Goal: Complete application form

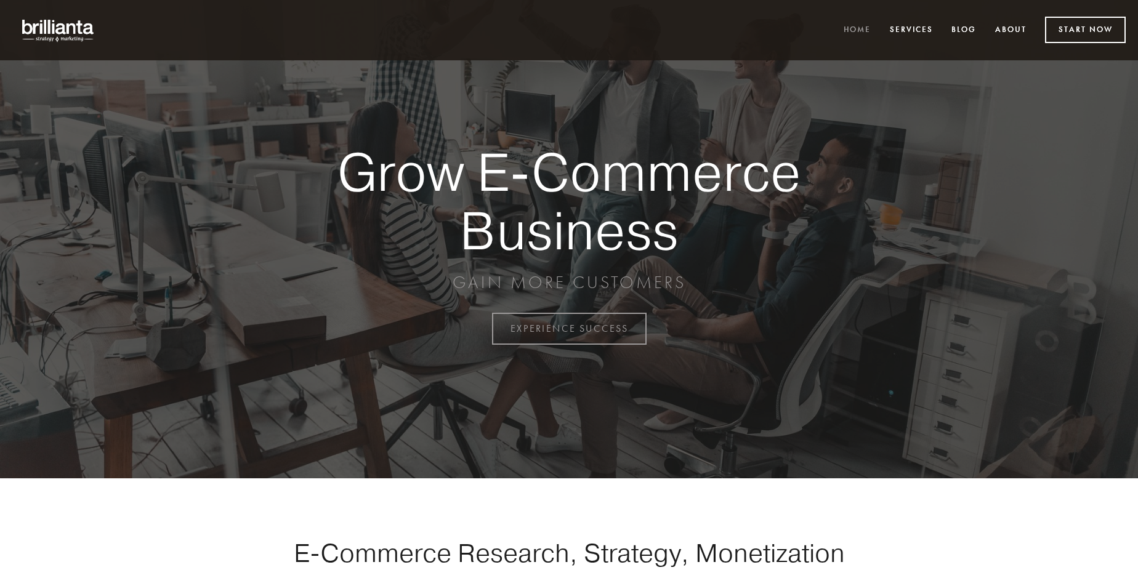
scroll to position [3227, 0]
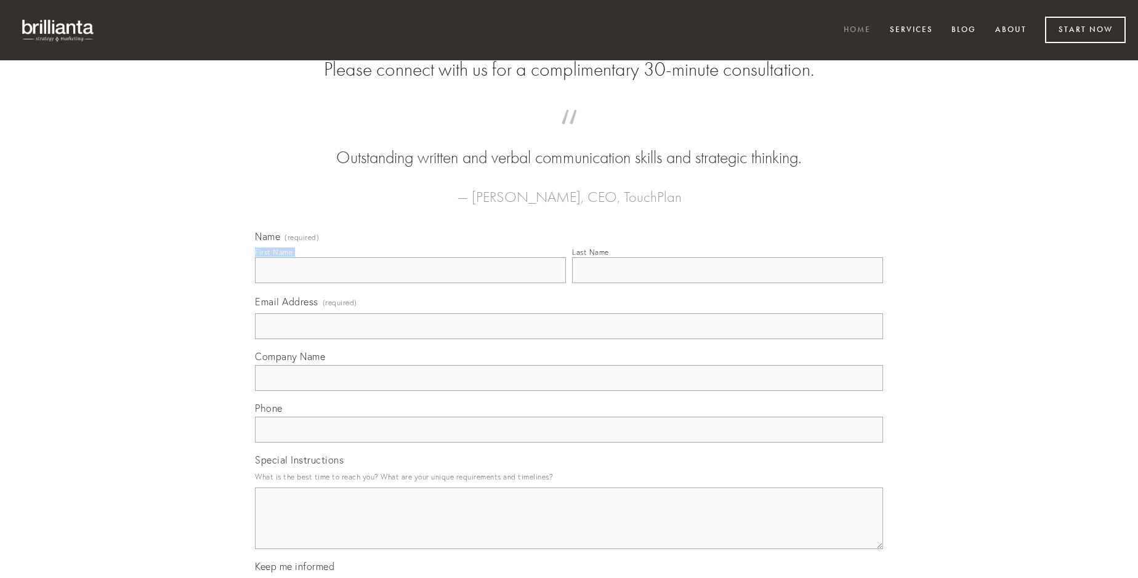
type input "[PERSON_NAME]"
click at [727, 283] on input "Last Name" at bounding box center [727, 270] width 311 height 26
type input "[PERSON_NAME]"
click at [569, 339] on input "Email Address (required)" at bounding box center [569, 326] width 628 height 26
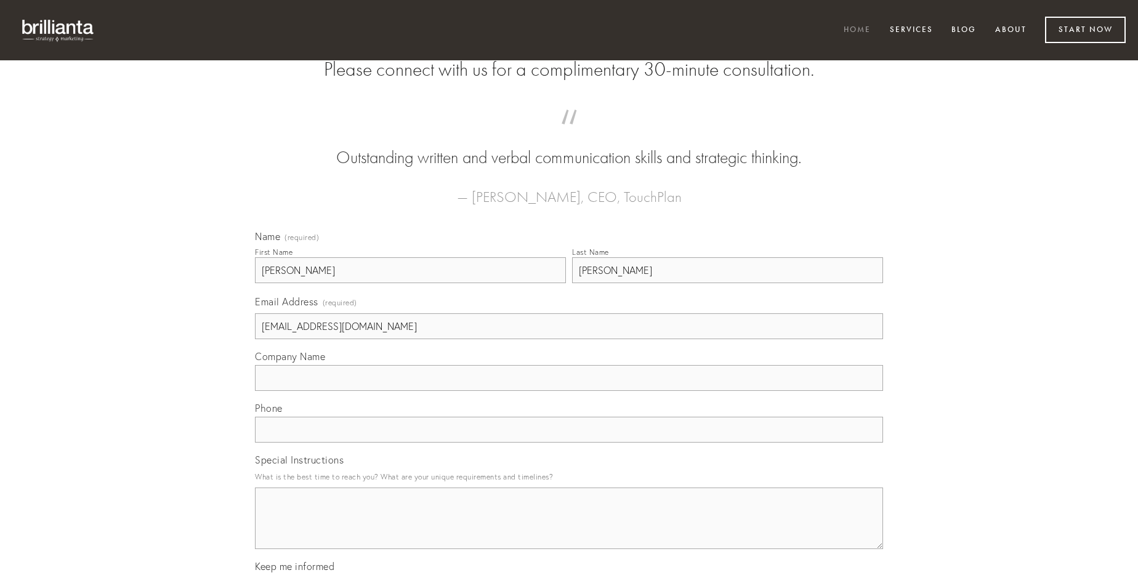
type input "[EMAIL_ADDRESS][DOMAIN_NAME]"
click at [569, 391] on input "Company Name" at bounding box center [569, 378] width 628 height 26
type input "ancilla"
click at [569, 443] on input "text" at bounding box center [569, 430] width 628 height 26
click at [569, 529] on textarea "Special Instructions" at bounding box center [569, 519] width 628 height 62
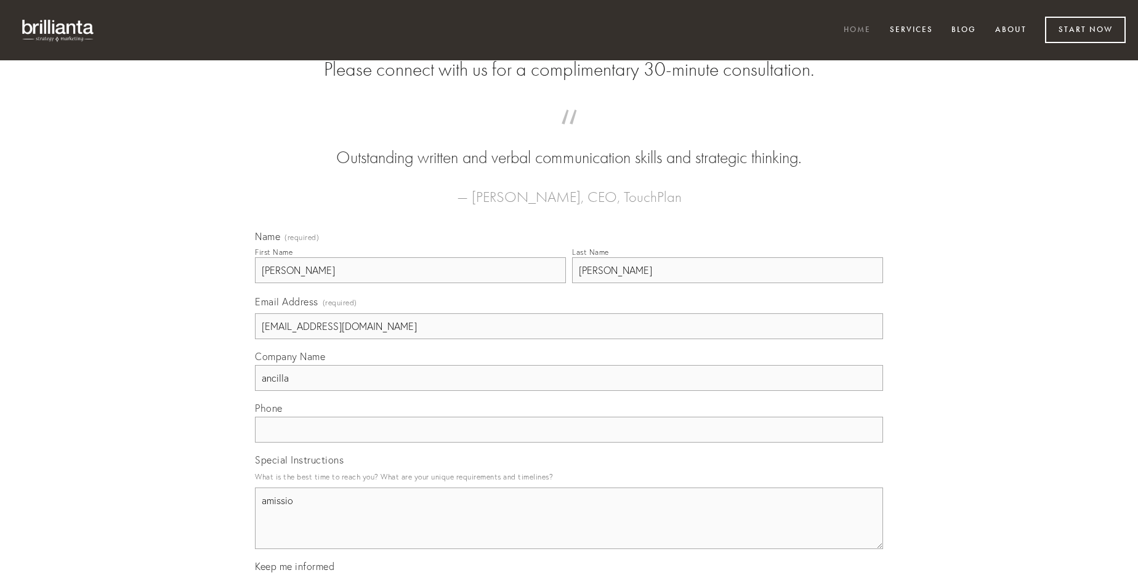
type textarea "amissio"
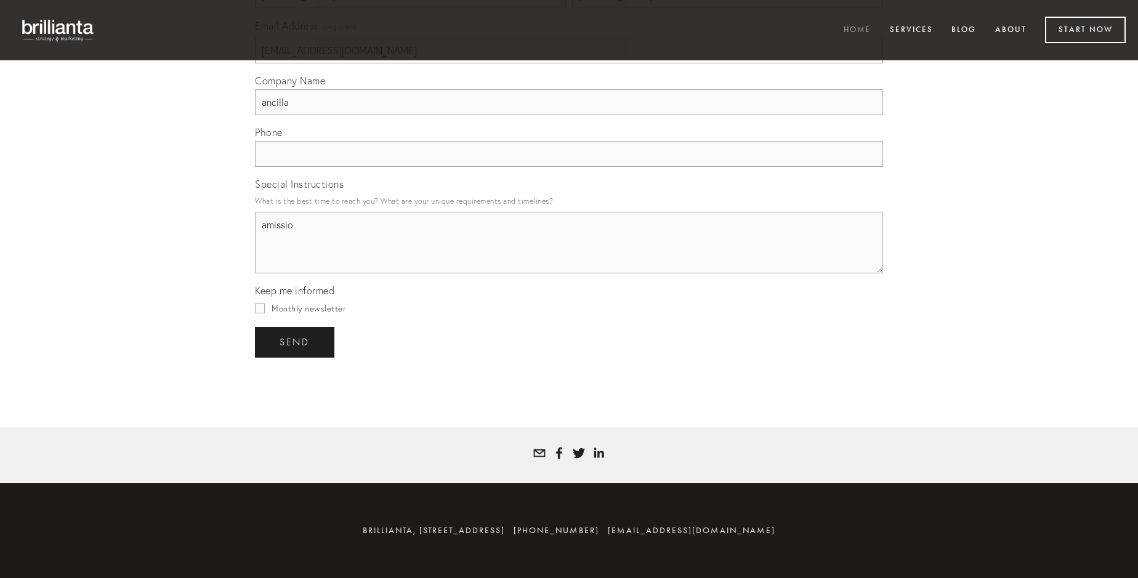
click at [295, 342] on span "send" at bounding box center [294, 342] width 30 height 11
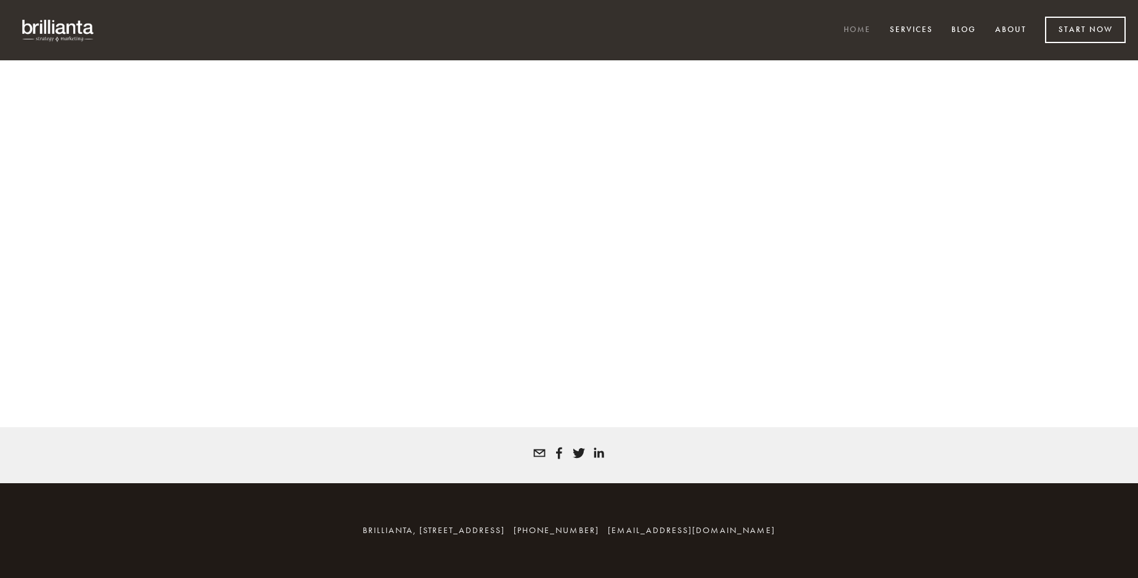
scroll to position [3210, 0]
